Goal: Task Accomplishment & Management: Complete application form

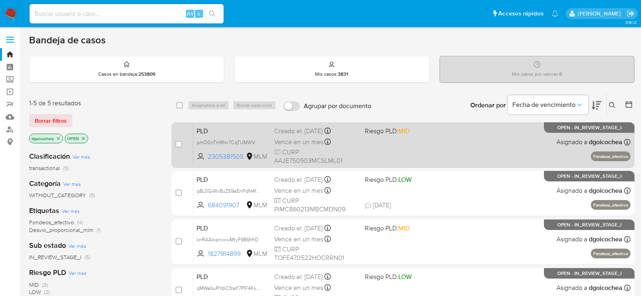
click at [204, 127] on span "PLD" at bounding box center [232, 130] width 71 height 11
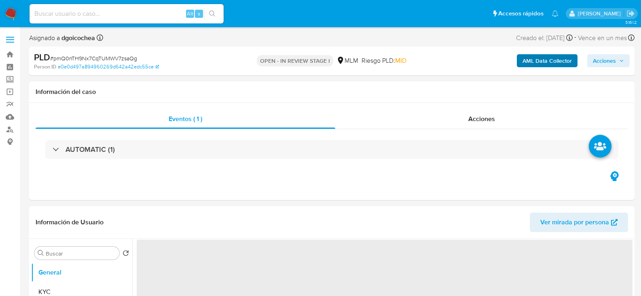
select select "10"
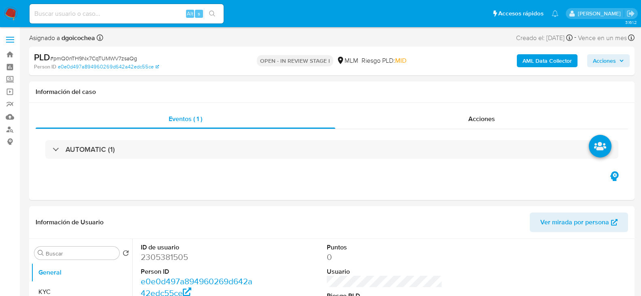
click at [608, 57] on span "Acciones" at bounding box center [604, 60] width 23 height 13
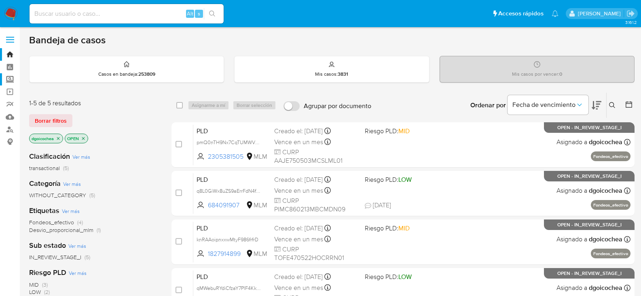
click at [11, 80] on label "Screening" at bounding box center [48, 79] width 96 height 13
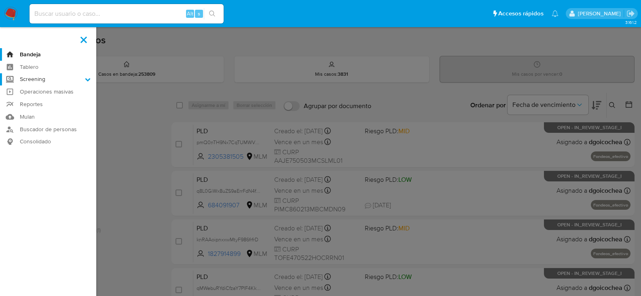
click at [0, 0] on input "Screening" at bounding box center [0, 0] width 0 height 0
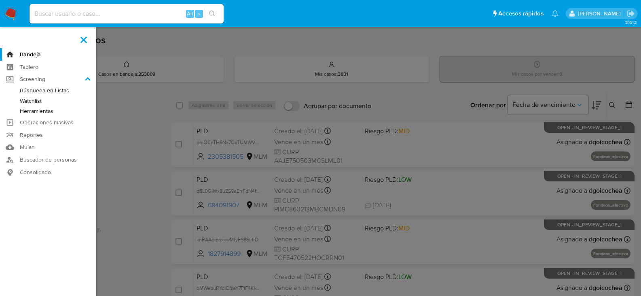
click at [38, 112] on link "Herramientas" at bounding box center [48, 111] width 96 height 10
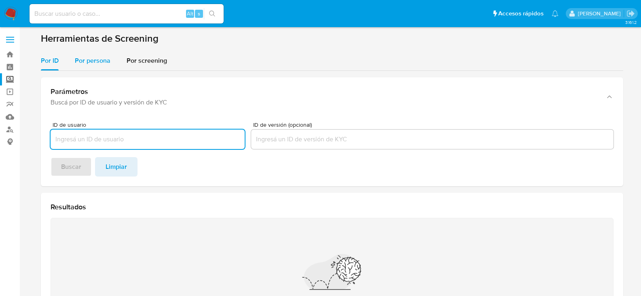
click at [87, 57] on span "Por persona" at bounding box center [93, 60] width 36 height 9
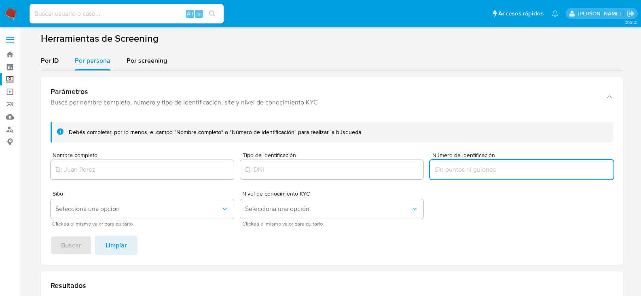
click at [467, 173] on input "Número de identificación" at bounding box center [521, 169] width 183 height 11
type input "TSI22100776A"
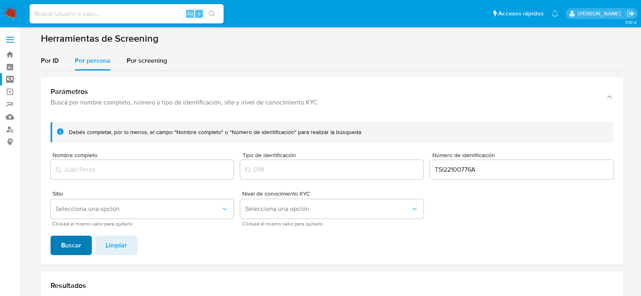
click at [66, 247] on span "Buscar" at bounding box center [71, 245] width 20 height 18
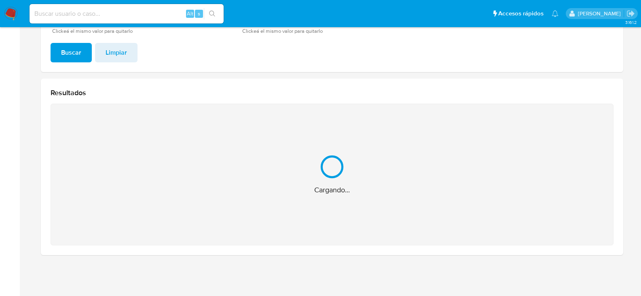
scroll to position [64, 0]
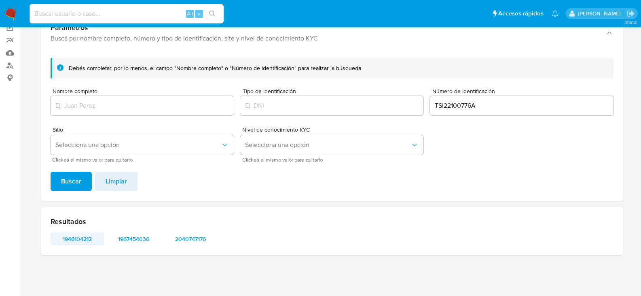
click at [83, 237] on span "1946104212" at bounding box center [77, 238] width 42 height 11
click at [129, 239] on span "1967454036" at bounding box center [134, 238] width 42 height 11
click at [186, 237] on span "2040747176" at bounding box center [190, 238] width 42 height 11
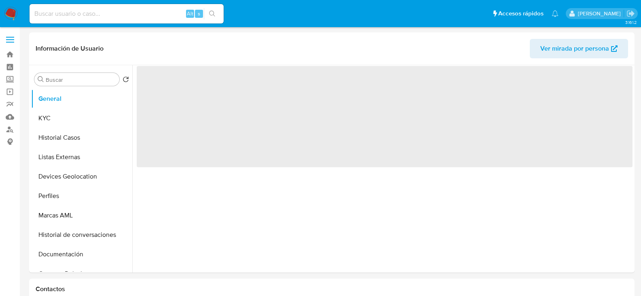
select select "10"
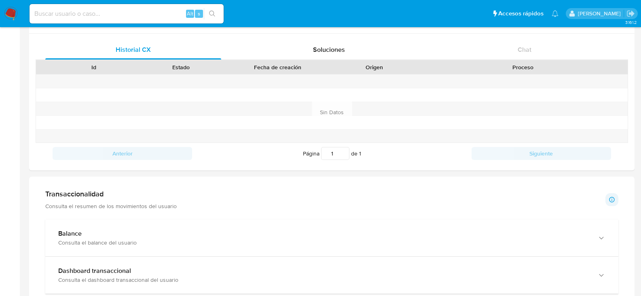
scroll to position [283, 0]
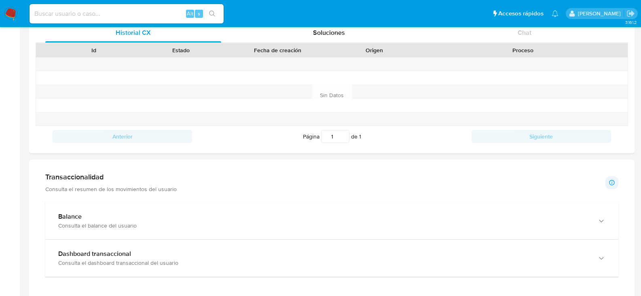
click at [270, 181] on div "Transaccionalidad Consulta el resumen de los movimientos del usuario Informació…" at bounding box center [331, 182] width 573 height 20
click at [7, 12] on img at bounding box center [11, 14] width 14 height 14
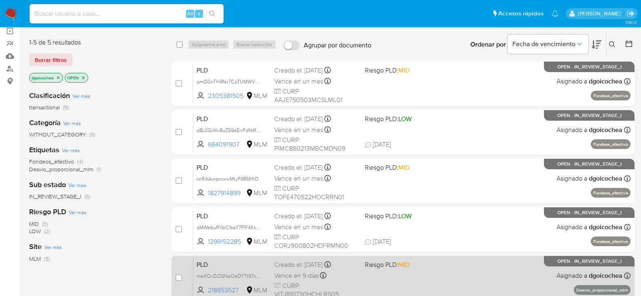
scroll to position [197, 0]
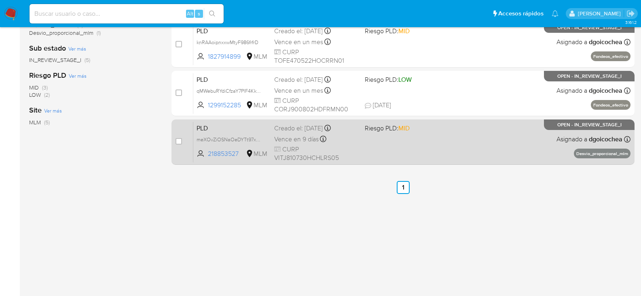
click at [199, 128] on span "PLD" at bounding box center [232, 127] width 71 height 11
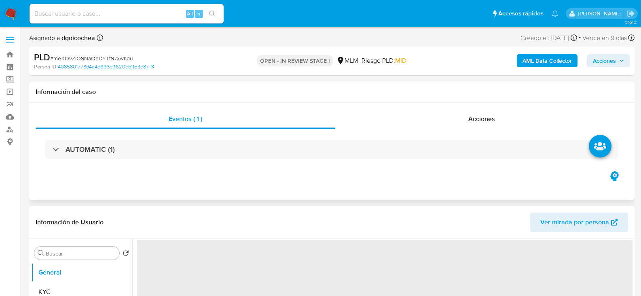
select select "10"
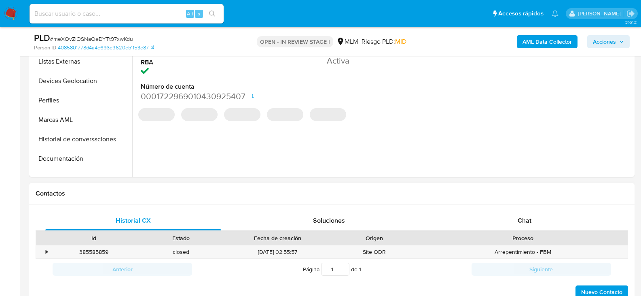
scroll to position [243, 0]
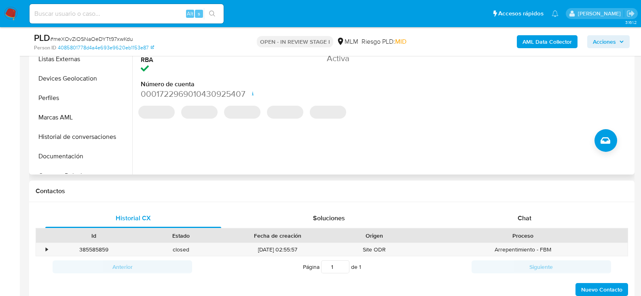
click at [372, 155] on div "ID de usuario 218853527 Person ID 4085801778d4a4e693e9620eb1153e87 Fecha de Reg…" at bounding box center [382, 70] width 500 height 207
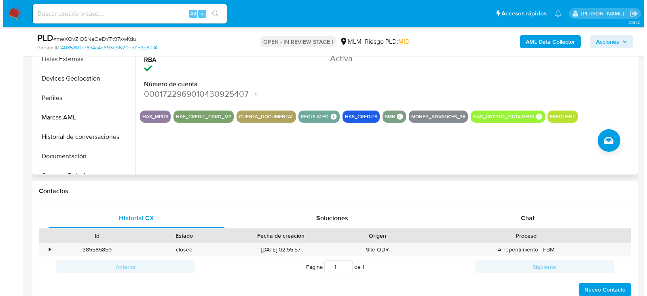
scroll to position [149, 0]
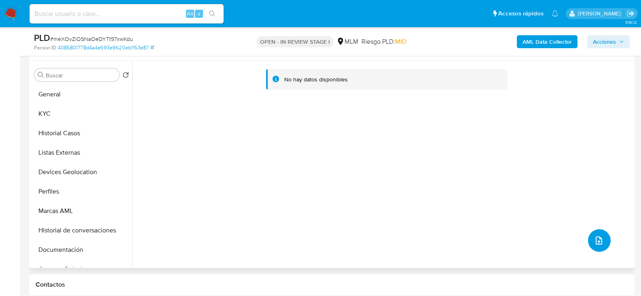
click at [601, 236] on button "upload-file" at bounding box center [599, 240] width 23 height 23
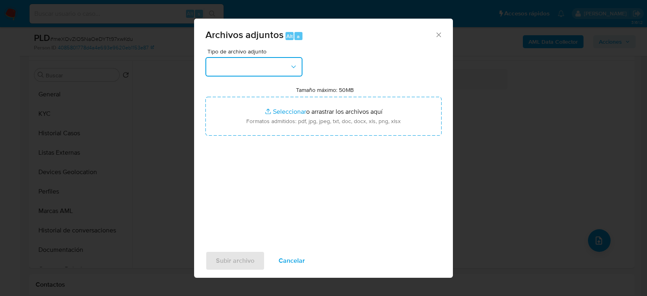
click at [275, 70] on button "button" at bounding box center [253, 66] width 97 height 19
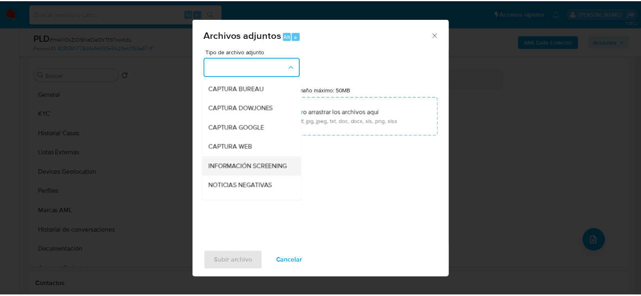
scroll to position [61, 0]
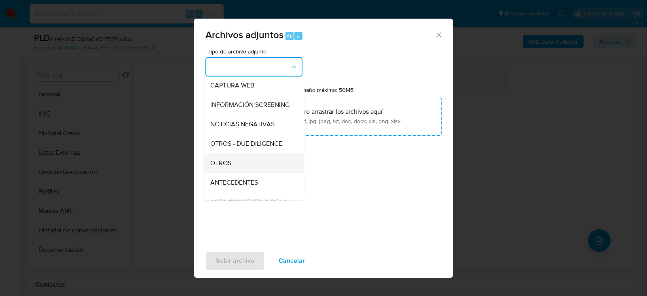
click at [233, 171] on div "OTROS" at bounding box center [251, 162] width 82 height 19
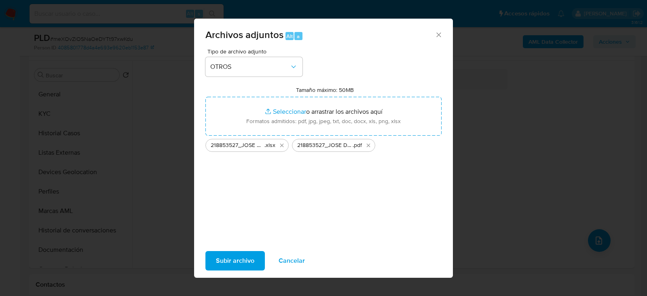
click at [229, 265] on span "Subir archivo" at bounding box center [235, 261] width 38 height 18
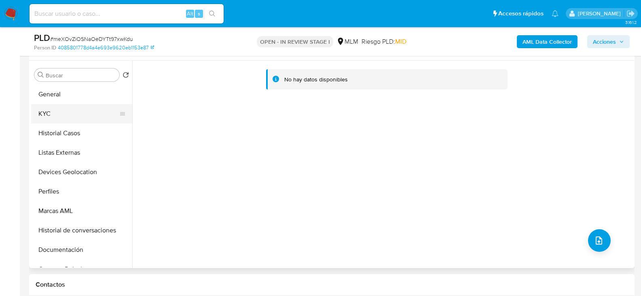
click at [72, 118] on button "KYC" at bounding box center [78, 113] width 95 height 19
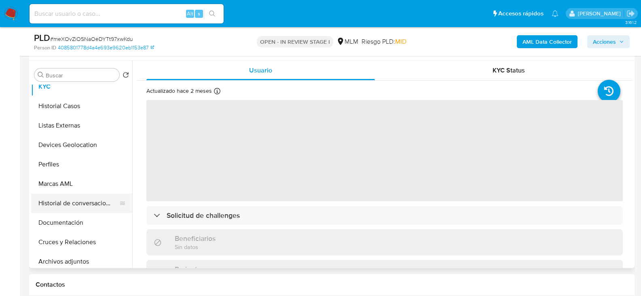
scroll to position [81, 0]
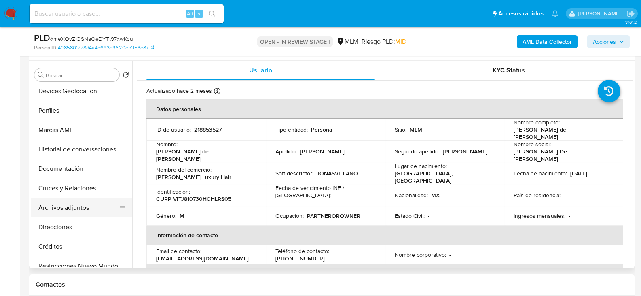
click at [83, 208] on button "Archivos adjuntos" at bounding box center [78, 207] width 95 height 19
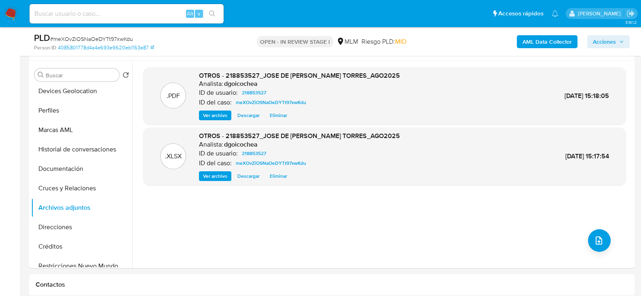
click at [604, 41] on span "Acciones" at bounding box center [604, 41] width 23 height 13
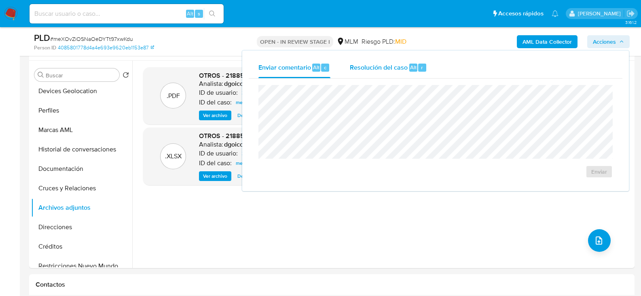
click at [386, 68] on span "Resolución del caso" at bounding box center [379, 66] width 58 height 9
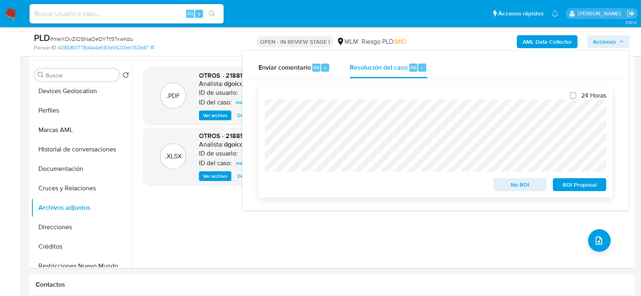
click at [535, 183] on span "No ROI" at bounding box center [520, 184] width 42 height 11
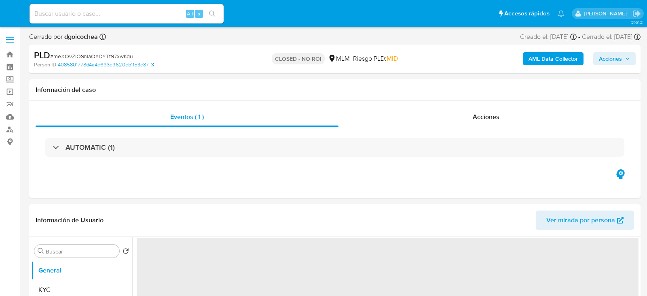
select select "10"
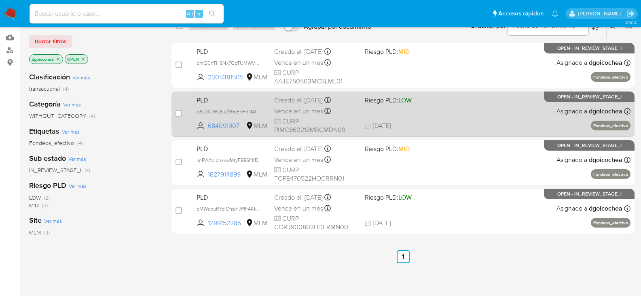
scroll to position [81, 0]
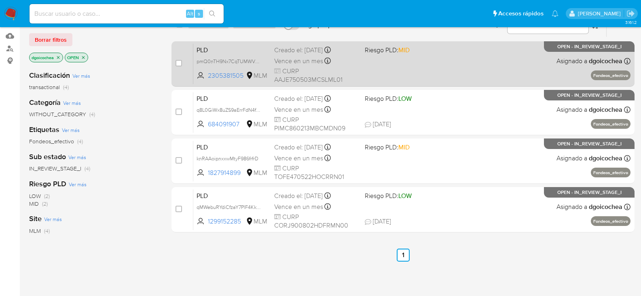
click at [201, 53] on span "PLD" at bounding box center [232, 49] width 71 height 11
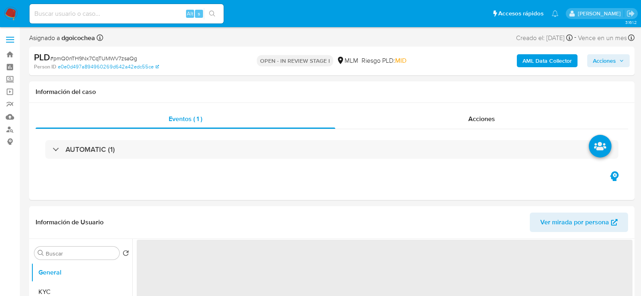
select select "10"
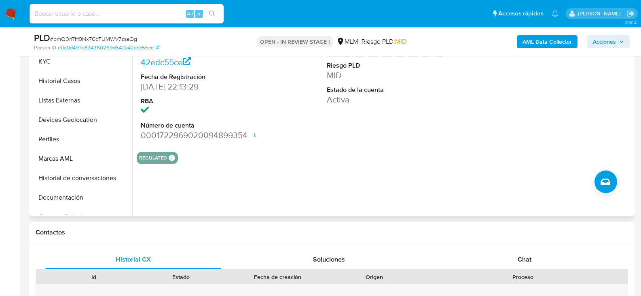
scroll to position [202, 0]
click at [331, 184] on div "ID de usuario 2305381505 Person ID e0e0d497a894960269d642a42edc55ce Fecha de Re…" at bounding box center [382, 111] width 500 height 207
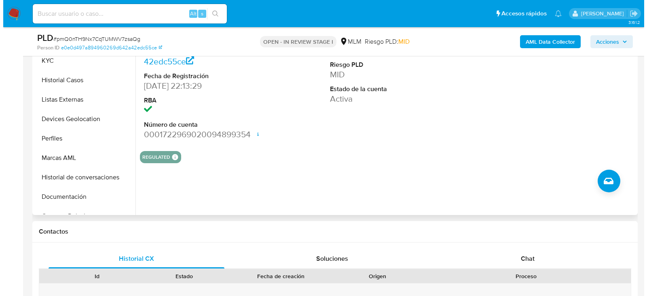
scroll to position [149, 0]
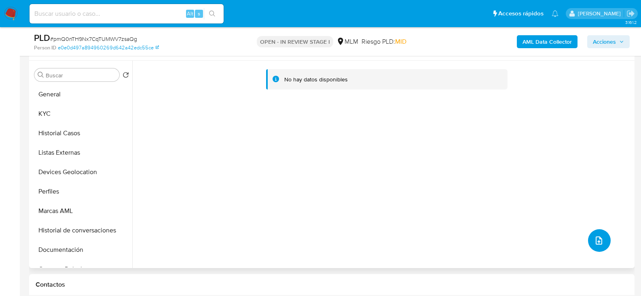
click at [594, 237] on icon "upload-file" at bounding box center [599, 240] width 10 height 10
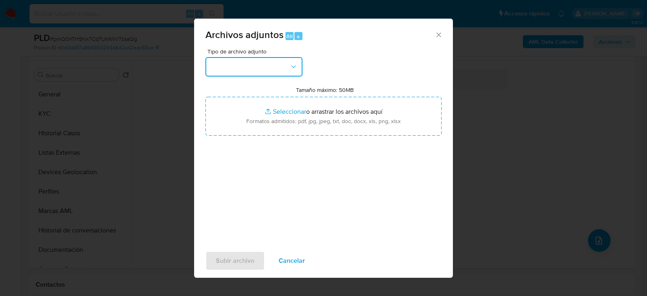
click at [272, 67] on button "button" at bounding box center [253, 66] width 97 height 19
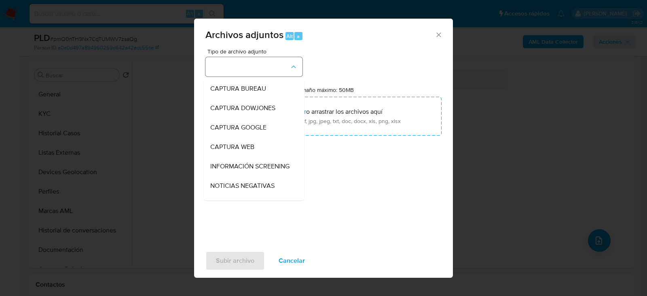
scroll to position [61, 0]
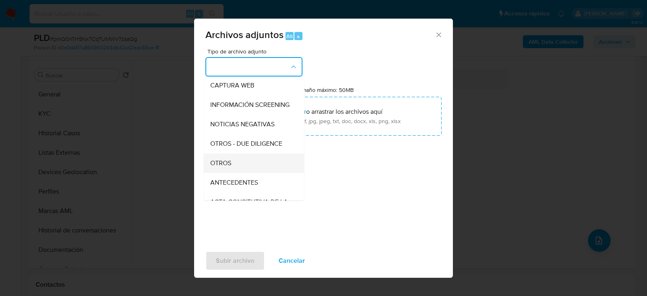
click at [238, 169] on div "OTROS" at bounding box center [251, 162] width 82 height 19
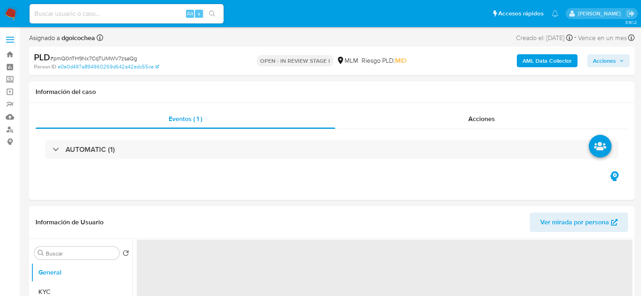
select select "10"
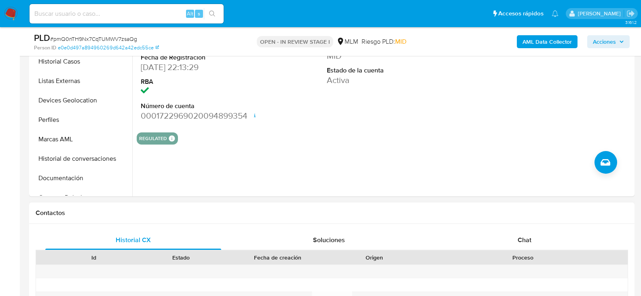
scroll to position [243, 0]
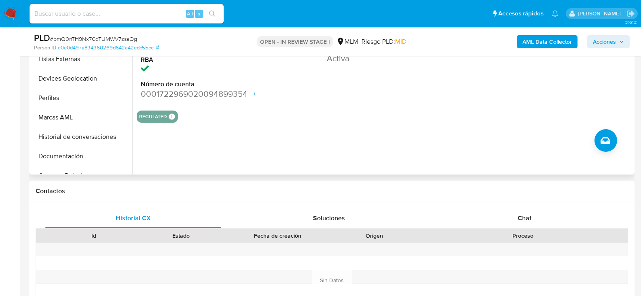
click at [339, 161] on div "ID de usuario 2305381505 Person ID e0e0d497a894960269d642a42edc55ce Fecha de Re…" at bounding box center [382, 70] width 500 height 207
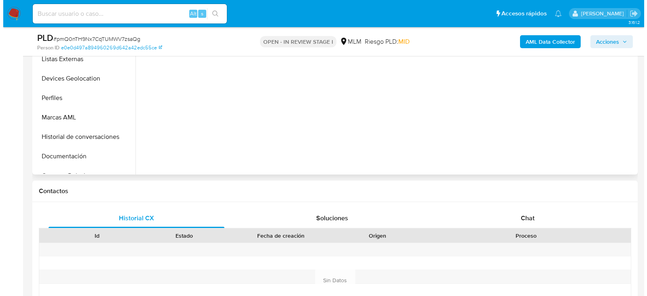
scroll to position [149, 0]
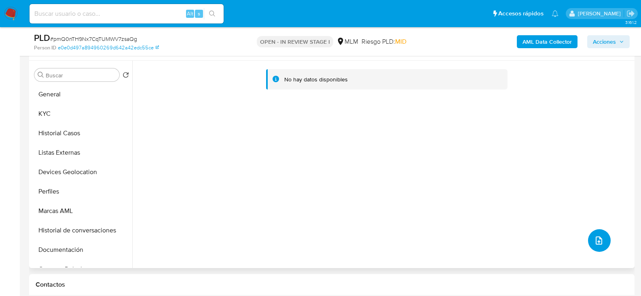
click at [596, 238] on icon "upload-file" at bounding box center [599, 240] width 6 height 8
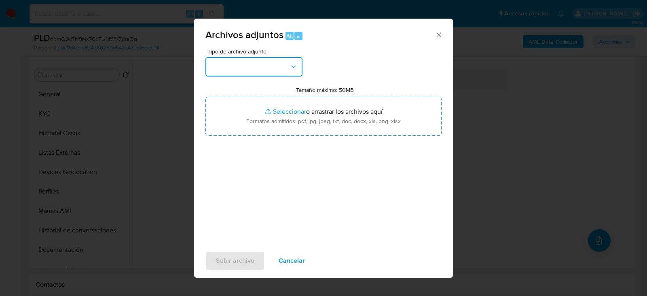
click at [248, 65] on button "button" at bounding box center [253, 66] width 97 height 19
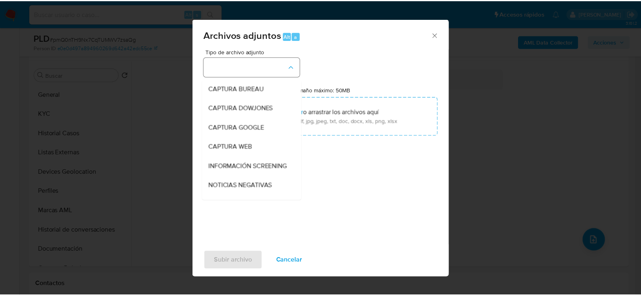
scroll to position [61, 0]
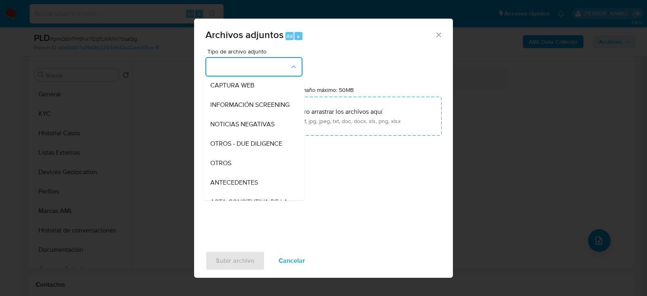
click at [230, 166] on div "OTROS" at bounding box center [251, 162] width 82 height 19
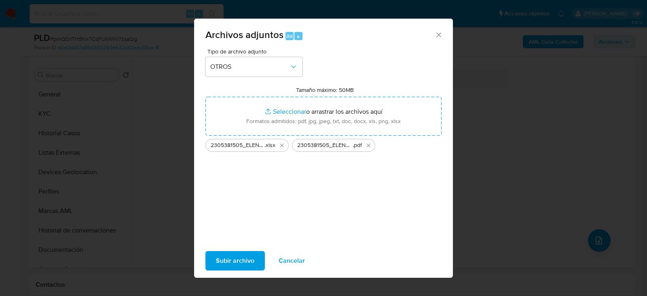
click at [225, 260] on span "Subir archivo" at bounding box center [235, 261] width 38 height 18
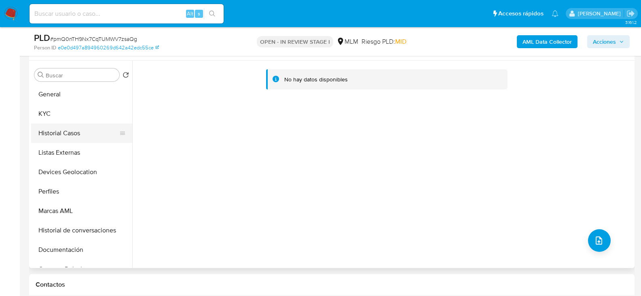
click at [43, 126] on button "Historial Casos" at bounding box center [78, 132] width 95 height 19
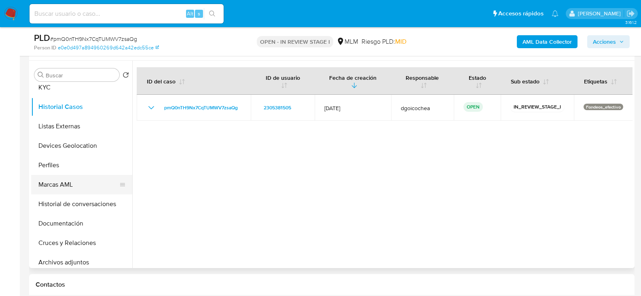
scroll to position [40, 0]
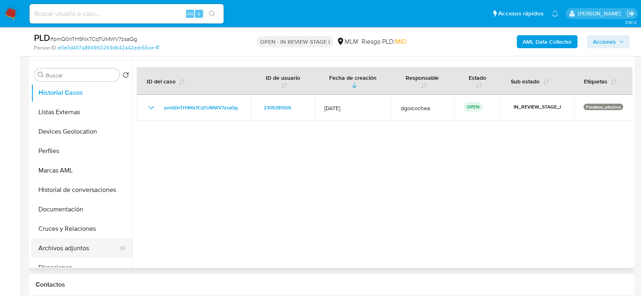
click at [82, 242] on button "Archivos adjuntos" at bounding box center [78, 247] width 95 height 19
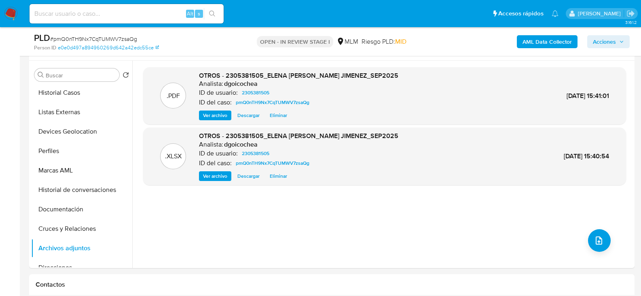
drag, startPoint x: 607, startPoint y: 38, endPoint x: 602, endPoint y: 38, distance: 4.9
click at [607, 38] on span "Acciones" at bounding box center [604, 41] width 23 height 13
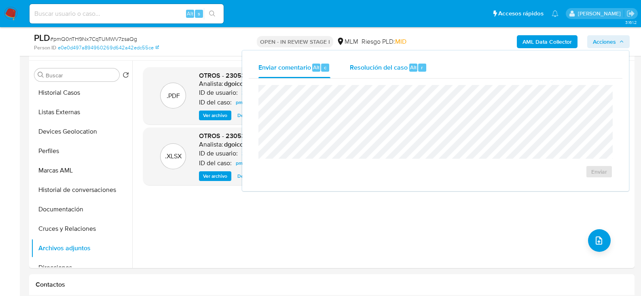
click at [363, 73] on div "Resolución del caso Alt r" at bounding box center [388, 67] width 77 height 21
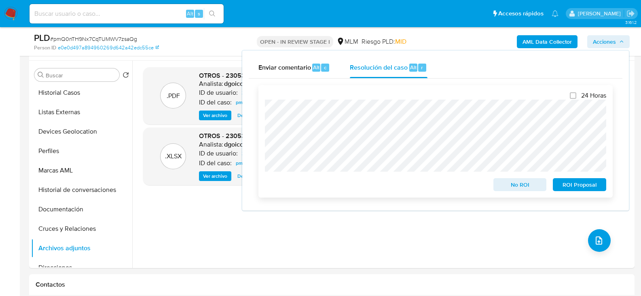
click at [567, 180] on span "ROI Proposal" at bounding box center [579, 184] width 42 height 11
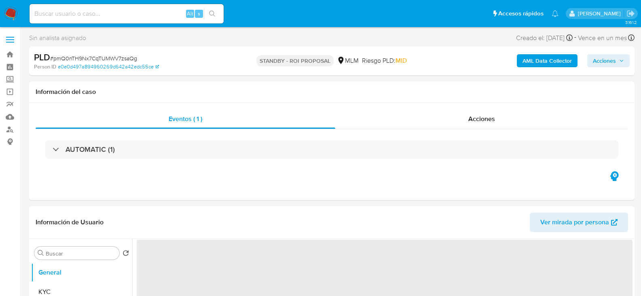
select select "10"
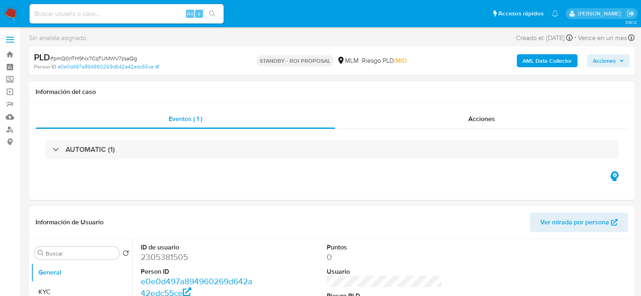
click at [11, 8] on img at bounding box center [11, 14] width 14 height 14
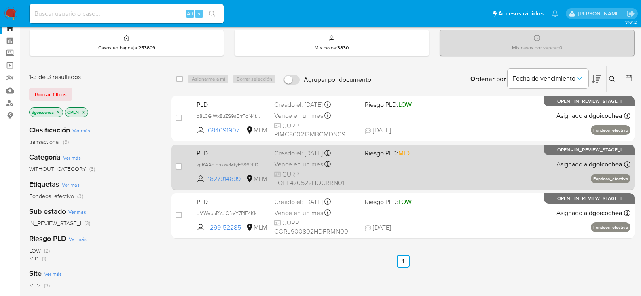
scroll to position [40, 0]
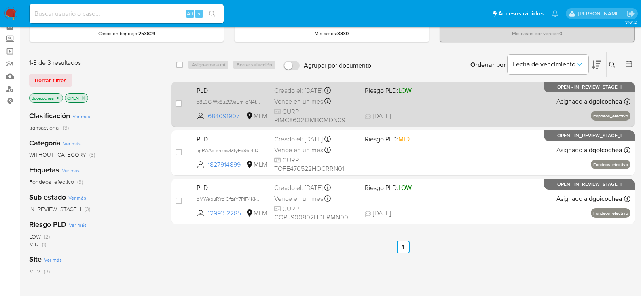
click at [201, 90] on span "PLD" at bounding box center [232, 90] width 71 height 11
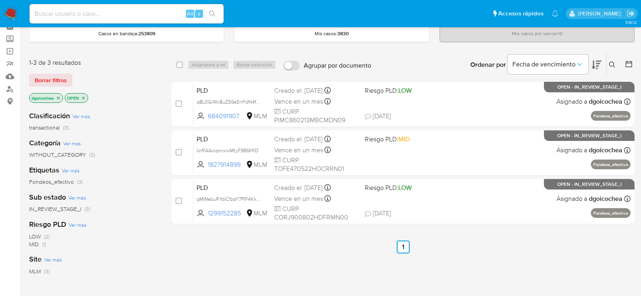
click at [328, 258] on div "select-all-cases-checkbox Asignarme a mí Borrar selección Agrupar por documento…" at bounding box center [402, 235] width 463 height 366
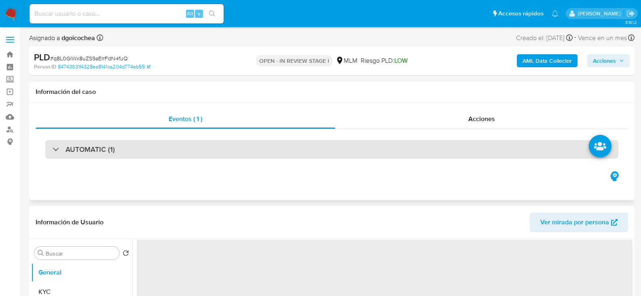
select select "10"
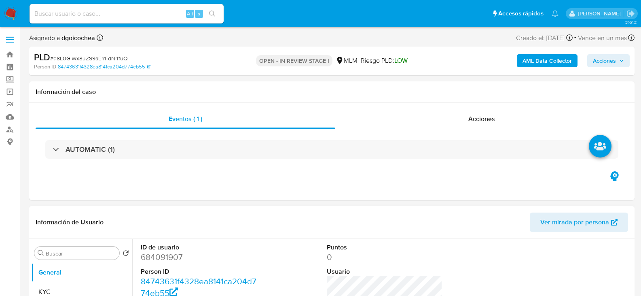
click at [159, 255] on dd "684091907" at bounding box center [199, 256] width 116 height 11
copy dd "684091907"
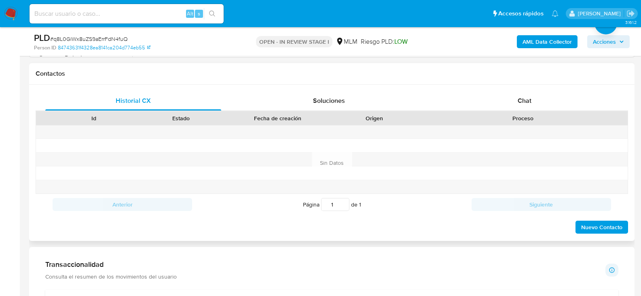
scroll to position [364, 0]
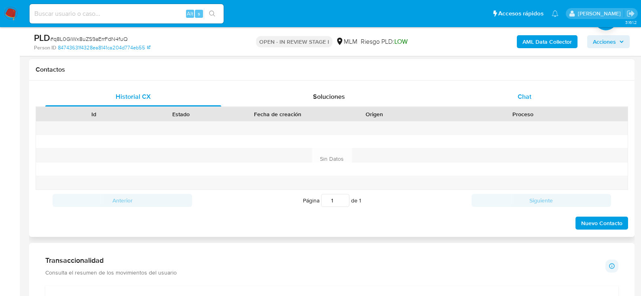
click at [521, 101] on span "Chat" at bounding box center [525, 96] width 14 height 9
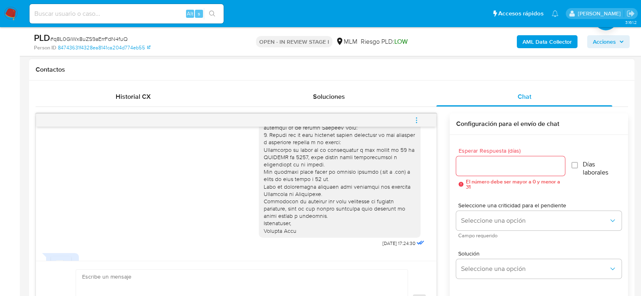
scroll to position [141, 0]
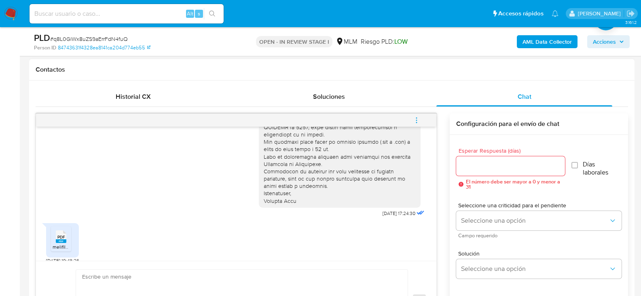
click at [69, 230] on div "PDF PDF" at bounding box center [61, 236] width 17 height 16
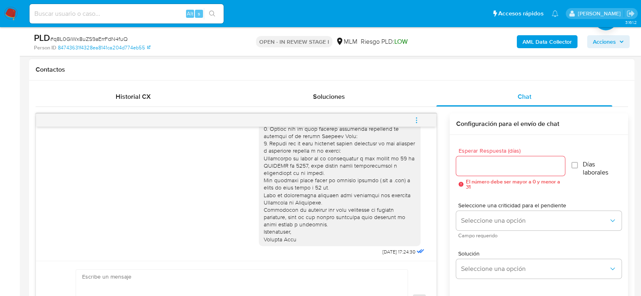
scroll to position [60, 0]
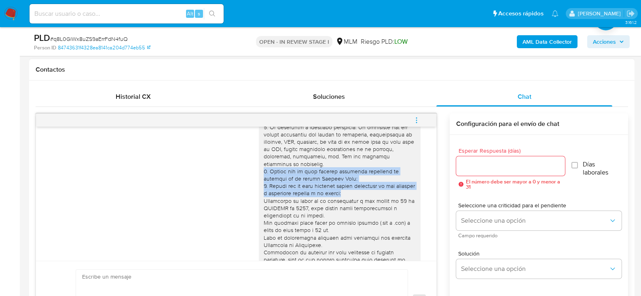
drag, startPoint x: 259, startPoint y: 166, endPoint x: 344, endPoint y: 185, distance: 87.5
click at [344, 185] on div at bounding box center [340, 182] width 152 height 206
copy div "2. Motivo por el cual recibes múltiples depósitos en efectivo en tu cuenta Merc…"
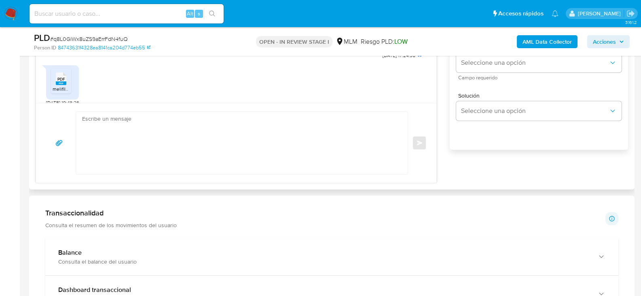
scroll to position [485, 0]
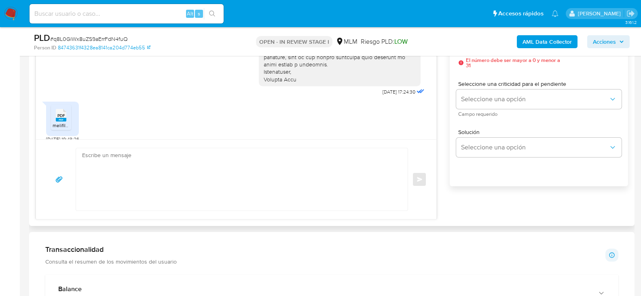
click at [181, 163] on textarea at bounding box center [239, 179] width 315 height 62
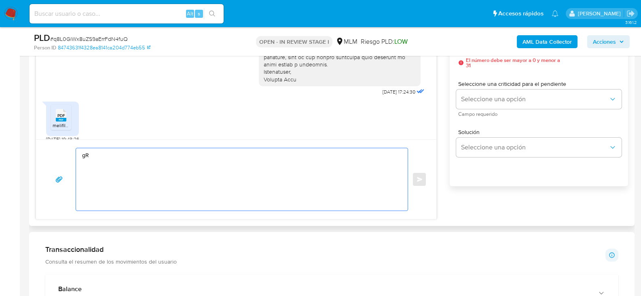
type textarea "g"
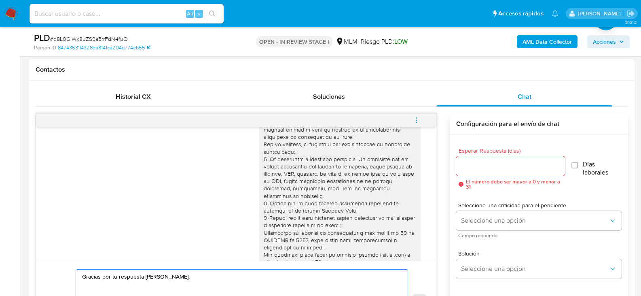
scroll to position [81, 0]
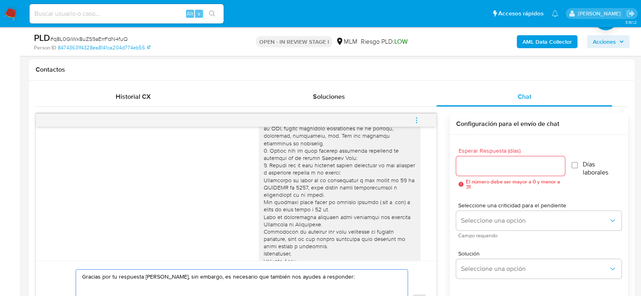
paste textarea "2. Motivo por el cual recibes múltiples depósitos en efectivo en tu cuenta Merc…"
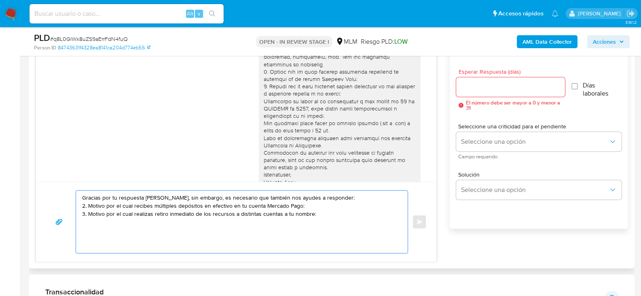
scroll to position [446, 0]
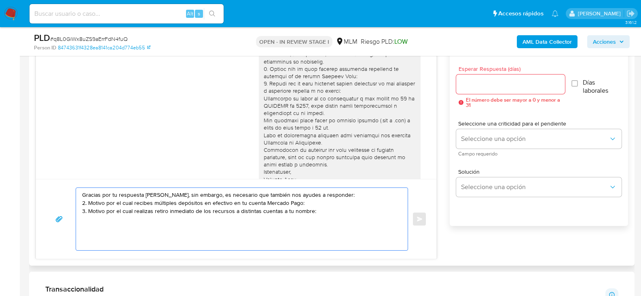
click at [320, 195] on textarea "Gracias por tu respuesta Cindy, sin embargo, es necesario que también nos ayude…" at bounding box center [239, 219] width 315 height 62
click at [239, 237] on textarea "Gracias por tu respuesta Cindy, sin embargo, es necesario que también nos ayude…" at bounding box center [239, 219] width 315 height 62
click at [217, 223] on textarea "Gracias por tu respuesta Cindy, sin embargo, es necesario que también nos ayude…" at bounding box center [239, 219] width 315 height 62
click at [327, 209] on textarea "Gracias por tu respuesta Cindy, sin embargo, es necesario que también nos ayude…" at bounding box center [239, 219] width 315 height 62
type textarea "Gracias por tu respuesta Cindy, sin embargo, es necesario que también nos ayude…"
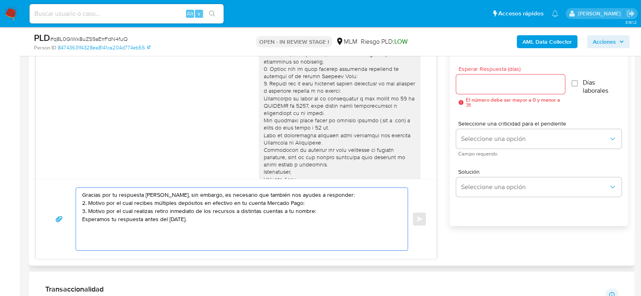
click at [502, 77] on div at bounding box center [510, 83] width 109 height 19
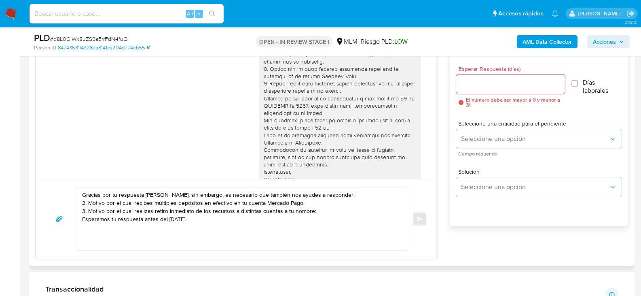
click at [501, 84] on input "Esperar Respuesta (días)" at bounding box center [510, 84] width 109 height 11
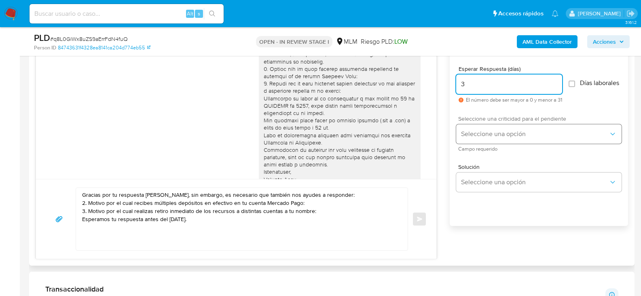
type input "3"
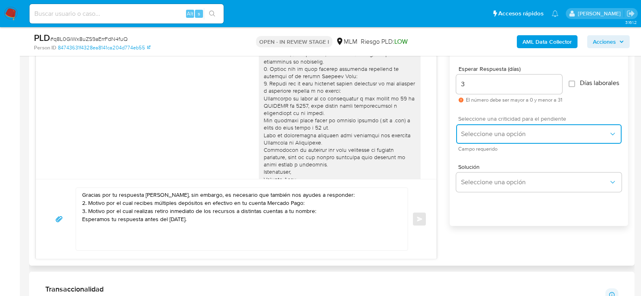
click at [499, 135] on span "Seleccione una opción" at bounding box center [535, 134] width 148 height 8
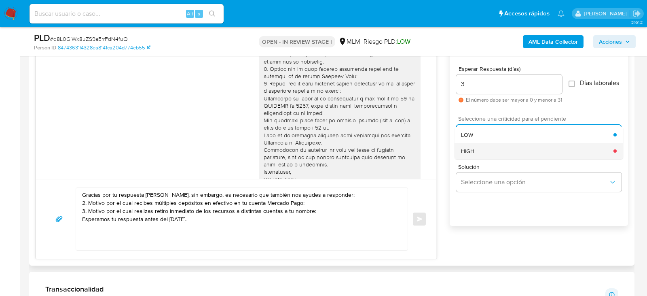
click at [491, 158] on div "HIGH" at bounding box center [537, 151] width 152 height 16
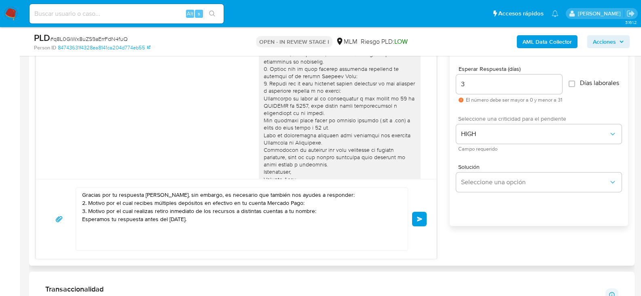
click at [419, 218] on span "Enviar" at bounding box center [420, 218] width 6 height 5
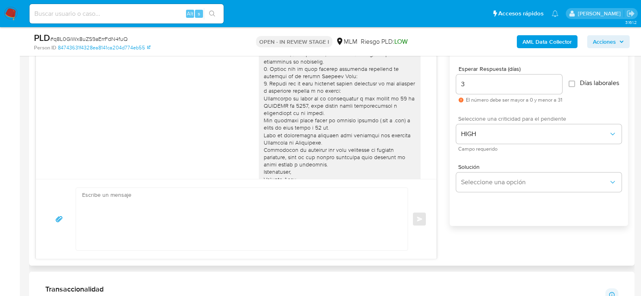
scroll to position [216, 0]
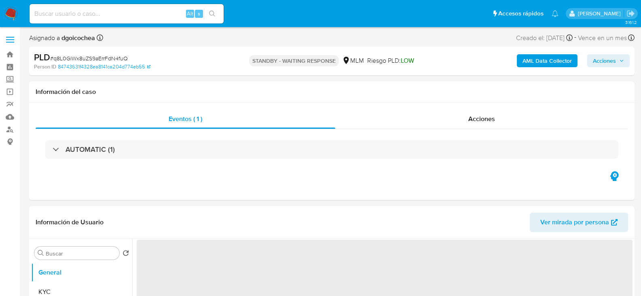
select select "10"
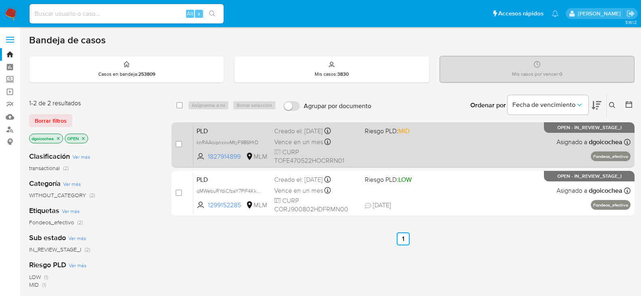
click at [201, 131] on span "PLD" at bounding box center [232, 130] width 71 height 11
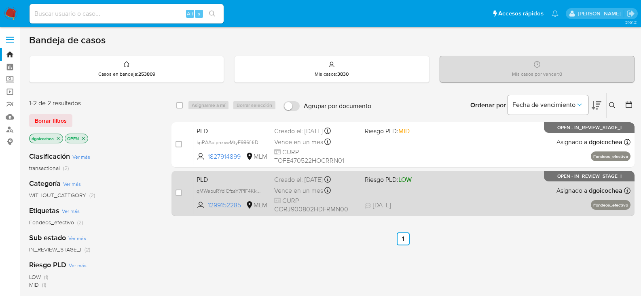
click at [204, 180] on span "PLD" at bounding box center [232, 178] width 71 height 11
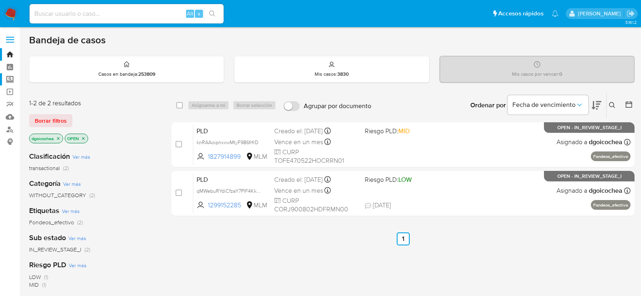
click at [10, 80] on label "Screening" at bounding box center [48, 79] width 96 height 13
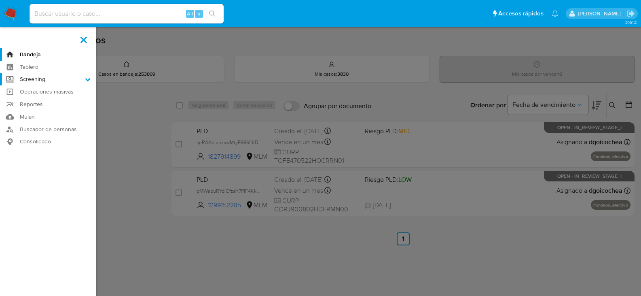
click at [0, 0] on input "Screening" at bounding box center [0, 0] width 0 height 0
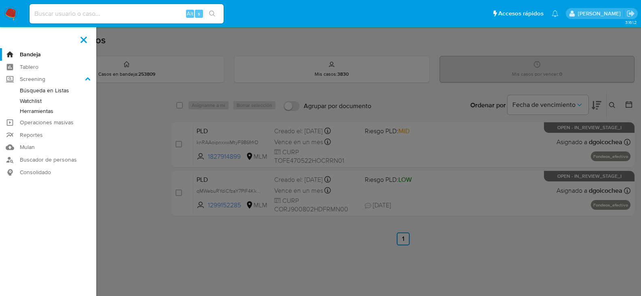
click at [47, 108] on link "Herramientas" at bounding box center [48, 111] width 96 height 10
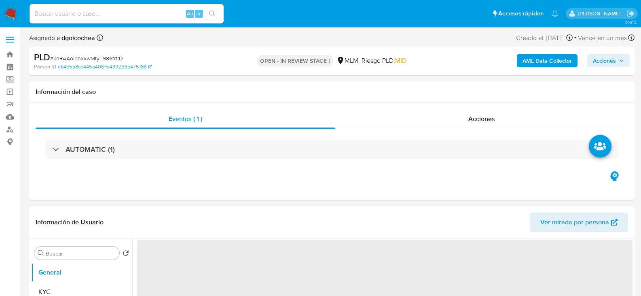
select select "10"
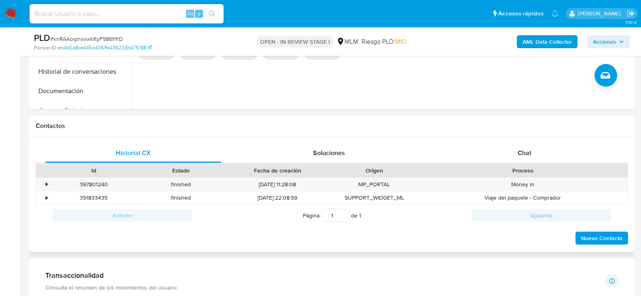
scroll to position [324, 0]
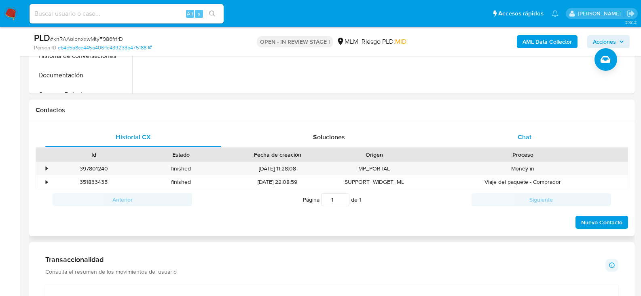
click at [524, 138] on span "Chat" at bounding box center [525, 136] width 14 height 9
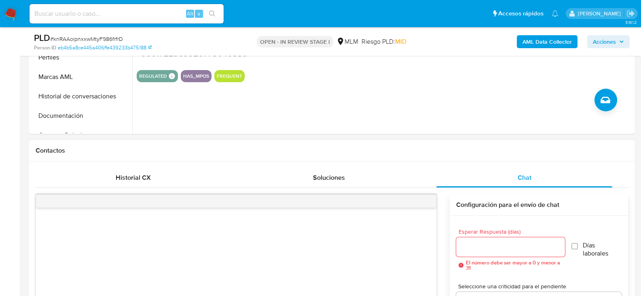
scroll to position [81, 0]
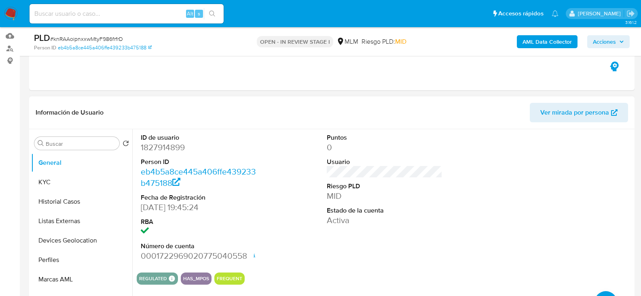
click at [166, 148] on dd "1827914899" at bounding box center [199, 147] width 116 height 11
copy dd "1827914899"
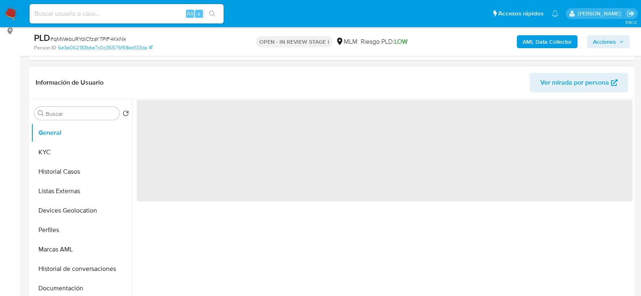
scroll to position [121, 0]
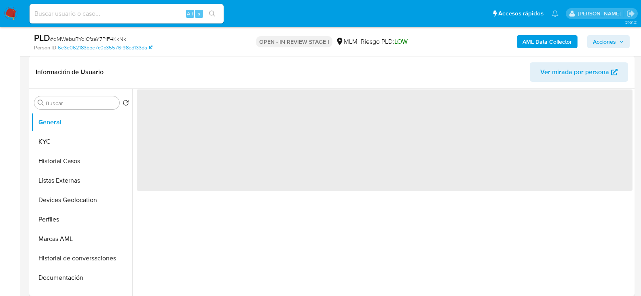
select select "10"
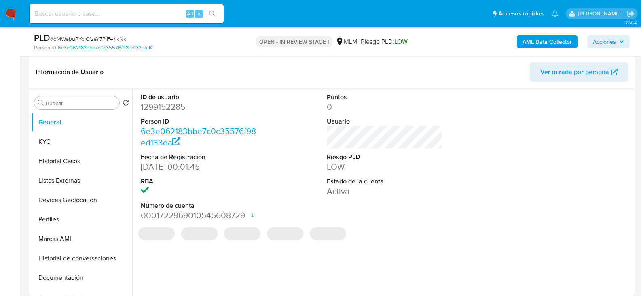
click at [165, 105] on dd "1299152285" at bounding box center [199, 106] width 116 height 11
copy dd "1299152285"
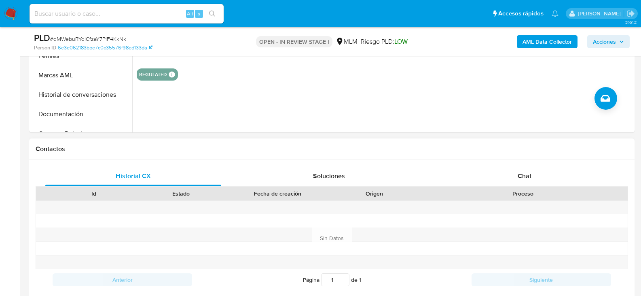
scroll to position [324, 0]
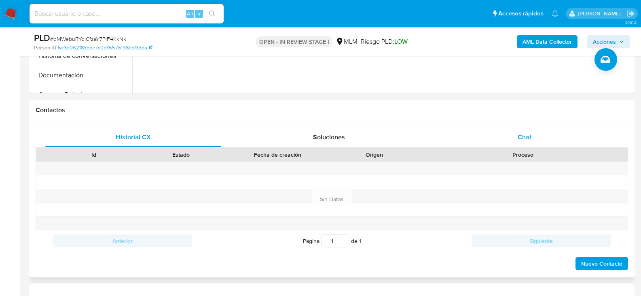
click at [526, 138] on span "Chat" at bounding box center [525, 136] width 14 height 9
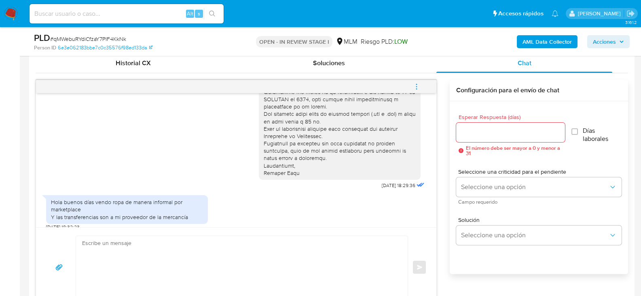
scroll to position [404, 0]
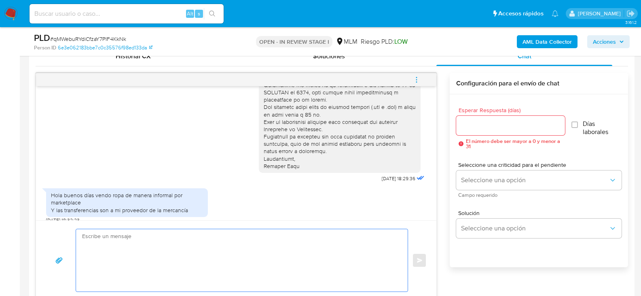
click at [137, 237] on textarea at bounding box center [239, 260] width 315 height 62
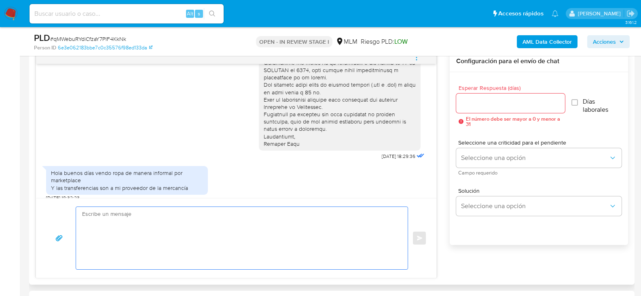
scroll to position [445, 0]
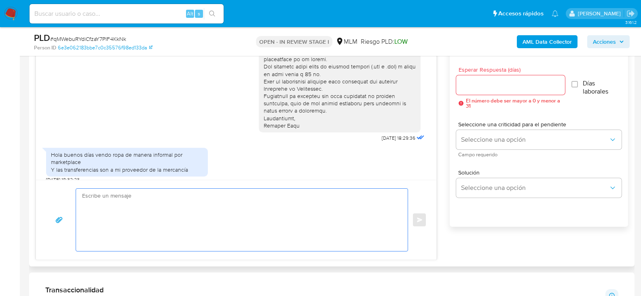
click at [171, 213] on textarea at bounding box center [239, 219] width 315 height 62
type textarea "Gracias por tu pronta respuest"
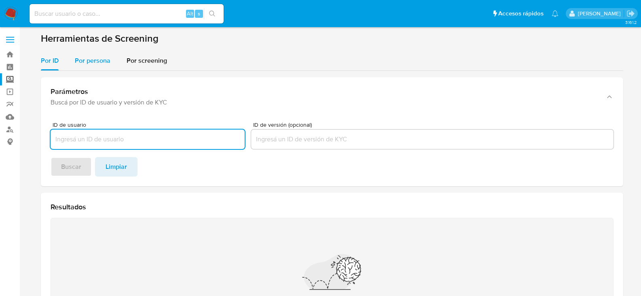
click at [104, 59] on span "Por persona" at bounding box center [93, 60] width 36 height 9
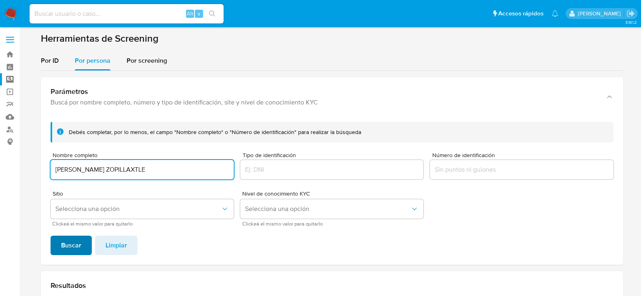
type input "[PERSON_NAME] ZOPILLAXTLE"
click at [74, 240] on span "Buscar" at bounding box center [71, 245] width 20 height 18
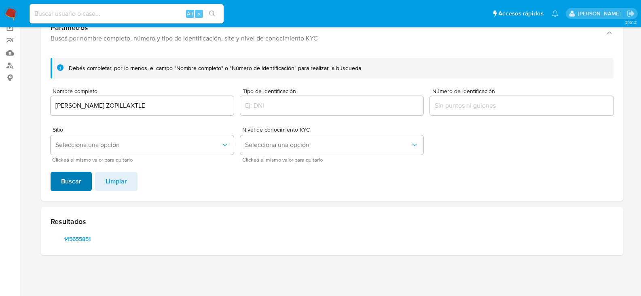
scroll to position [64, 0]
click at [67, 241] on span "145655851" at bounding box center [77, 238] width 42 height 11
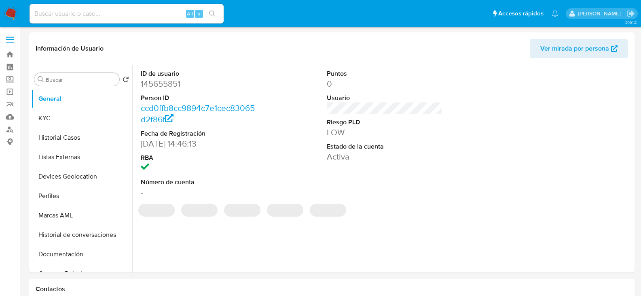
select select "10"
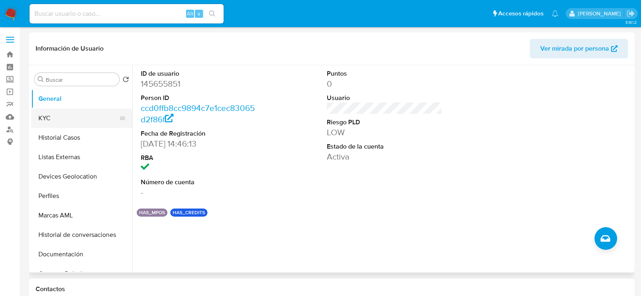
click at [72, 118] on button "KYC" at bounding box center [78, 117] width 95 height 19
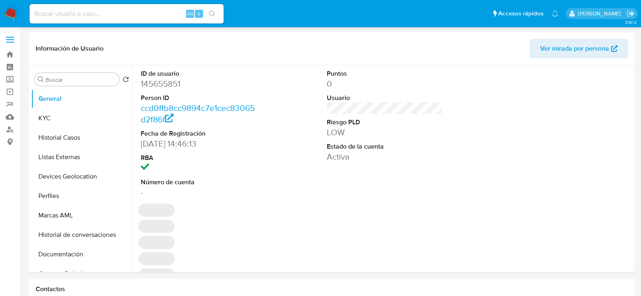
select select "10"
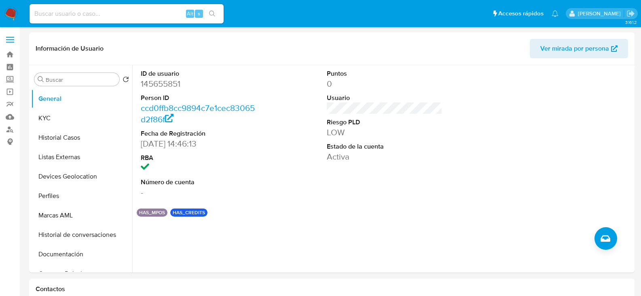
click at [12, 15] on img at bounding box center [11, 14] width 14 height 14
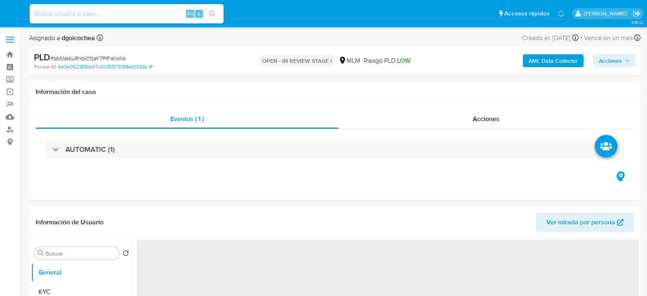
select select "10"
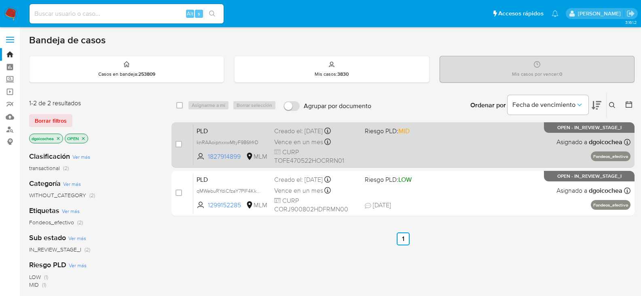
click at [199, 131] on span "PLD" at bounding box center [232, 130] width 71 height 11
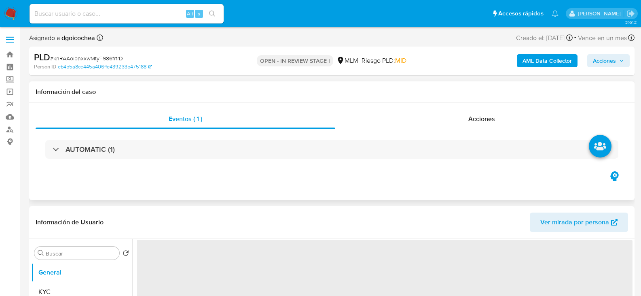
select select "10"
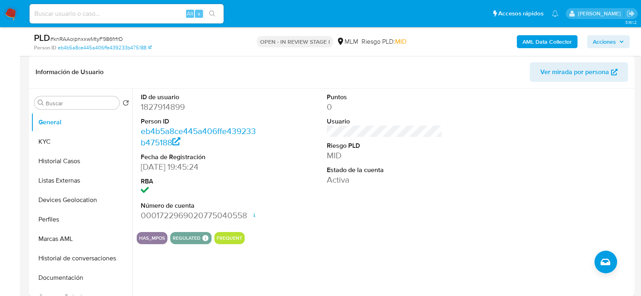
scroll to position [202, 0]
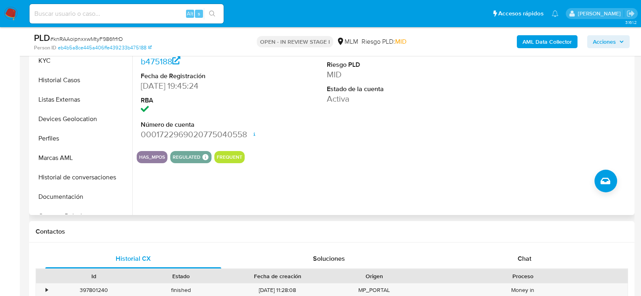
click at [403, 187] on div "ID de usuario 1827914899 Person ID eb4b5a8ce445a406ffe439233b475188 Fecha de Re…" at bounding box center [382, 111] width 500 height 207
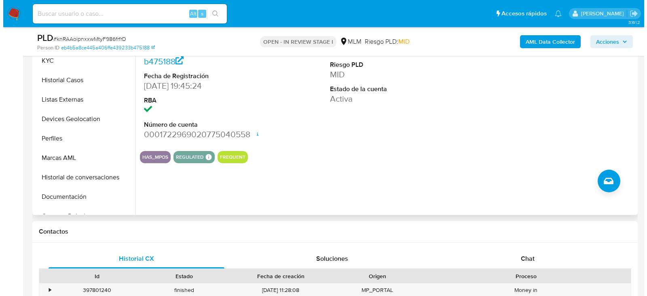
scroll to position [149, 0]
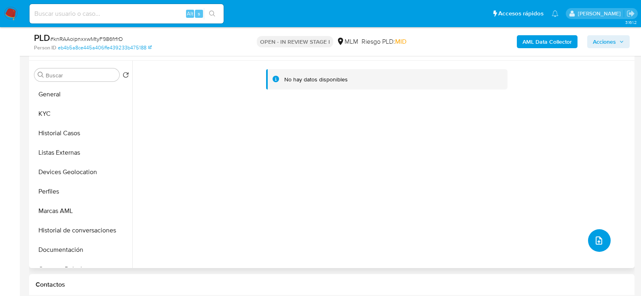
click at [594, 238] on span "upload-file" at bounding box center [599, 240] width 10 height 10
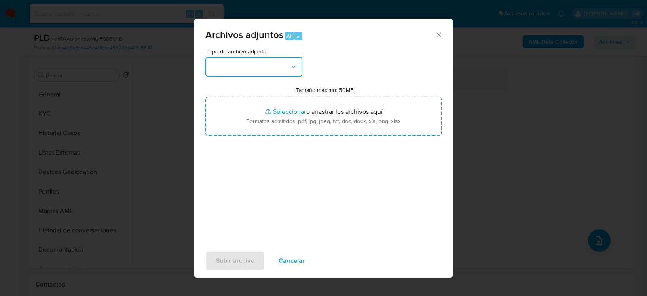
click at [218, 67] on button "button" at bounding box center [253, 66] width 97 height 19
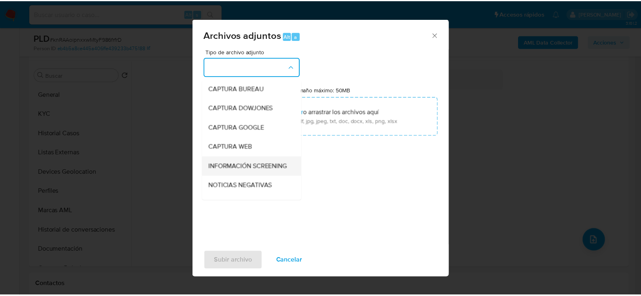
scroll to position [61, 0]
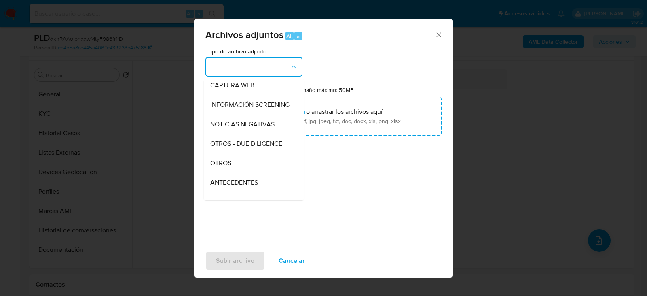
click at [230, 167] on span "OTROS" at bounding box center [220, 163] width 21 height 8
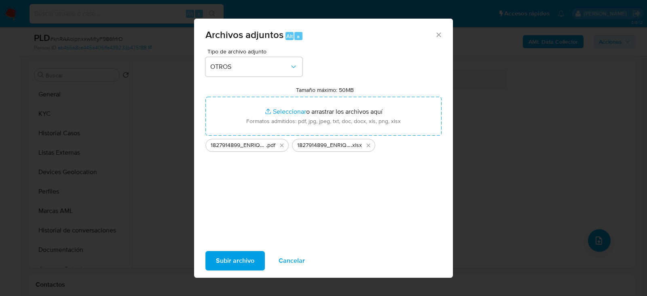
click at [254, 258] on button "Subir archivo" at bounding box center [234, 260] width 59 height 19
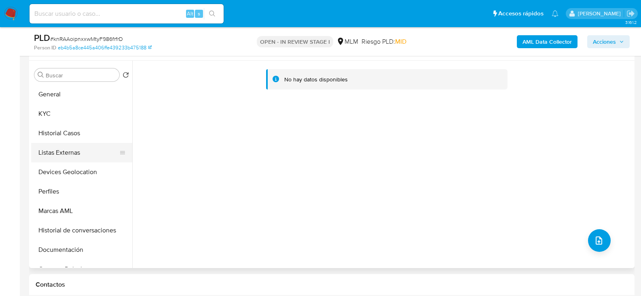
click at [70, 159] on button "Listas Externas" at bounding box center [78, 152] width 95 height 19
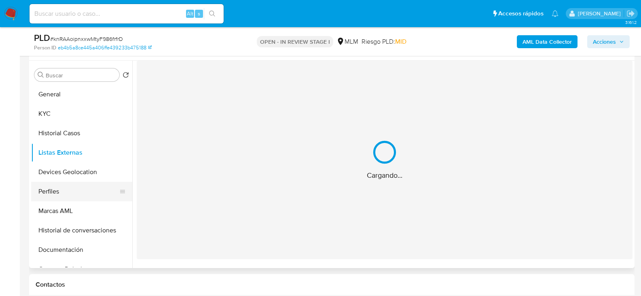
scroll to position [81, 0]
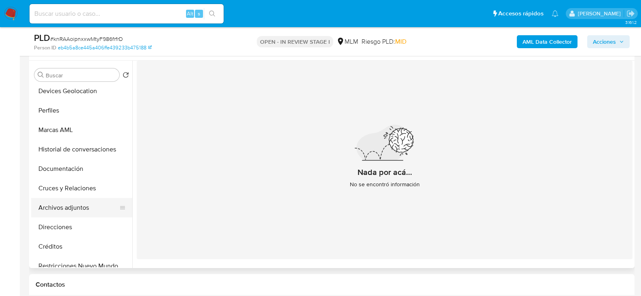
click at [70, 207] on button "Archivos adjuntos" at bounding box center [78, 207] width 95 height 19
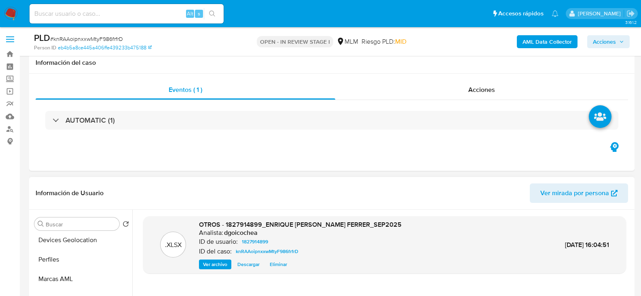
scroll to position [0, 0]
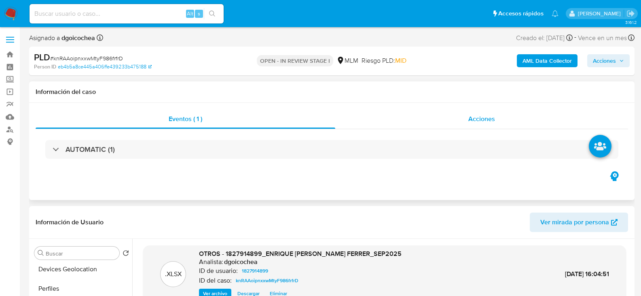
click at [471, 122] on span "Acciones" at bounding box center [481, 118] width 27 height 9
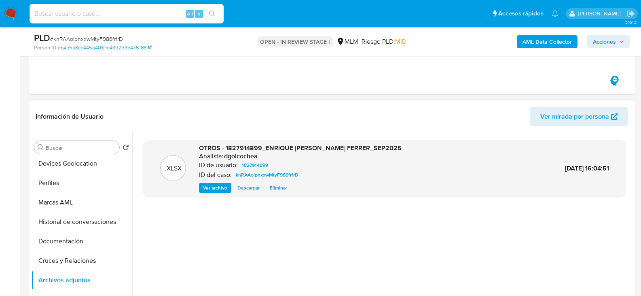
scroll to position [162, 0]
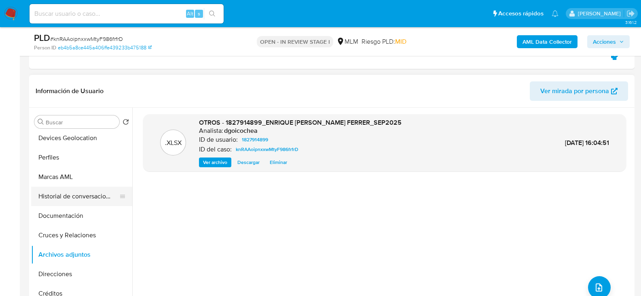
click at [86, 191] on button "Historial de conversaciones" at bounding box center [78, 195] width 95 height 19
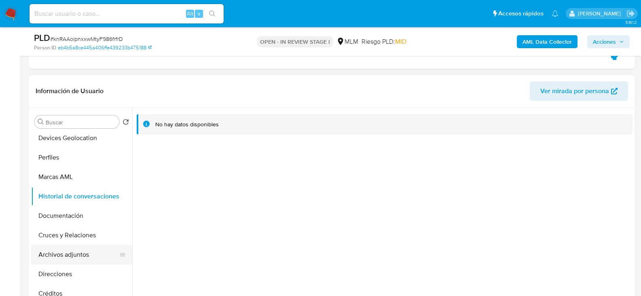
click at [75, 250] on button "Archivos adjuntos" at bounding box center [78, 254] width 95 height 19
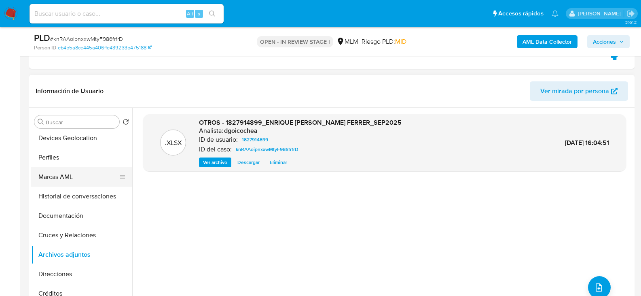
click at [60, 168] on button "Marcas AML" at bounding box center [78, 176] width 95 height 19
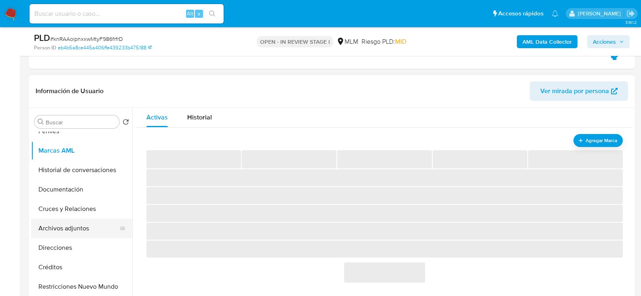
scroll to position [121, 0]
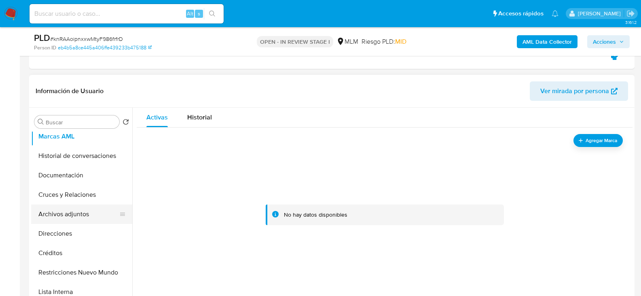
click at [87, 213] on button "Archivos adjuntos" at bounding box center [78, 213] width 95 height 19
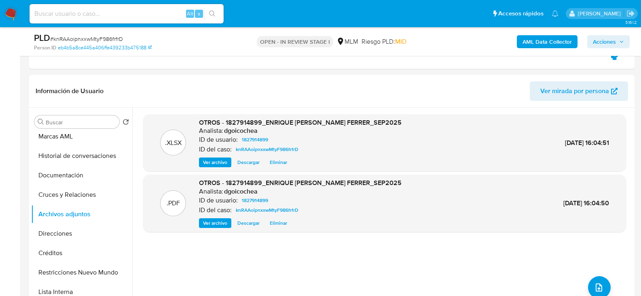
click at [611, 41] on span "Acciones" at bounding box center [604, 41] width 23 height 13
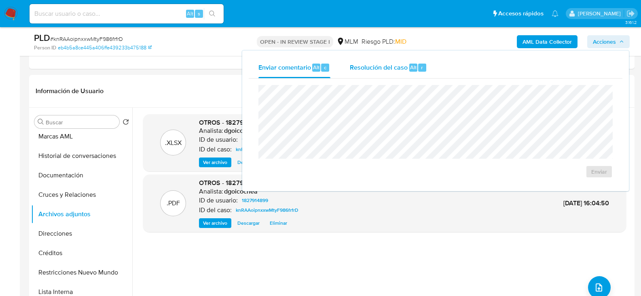
click at [378, 70] on span "Resolución del caso" at bounding box center [379, 66] width 58 height 9
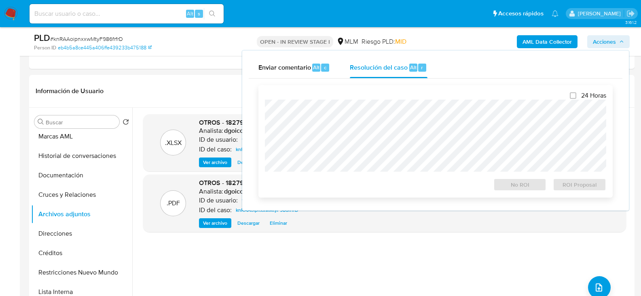
drag, startPoint x: 573, startPoint y: 96, endPoint x: 561, endPoint y: 98, distance: 12.7
click at [572, 96] on input "24 Horas" at bounding box center [573, 95] width 6 height 6
checkbox input "true"
click at [577, 186] on span "ROI Proposal" at bounding box center [579, 184] width 42 height 11
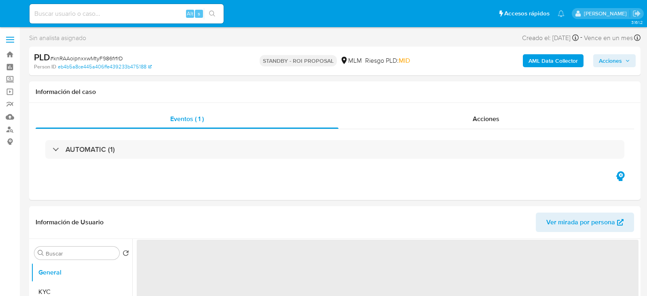
select select "10"
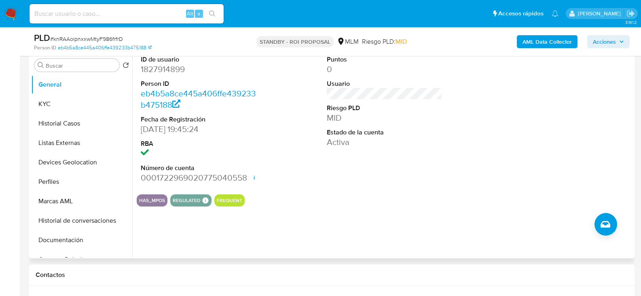
scroll to position [162, 0]
